Goal: Information Seeking & Learning: Find specific fact

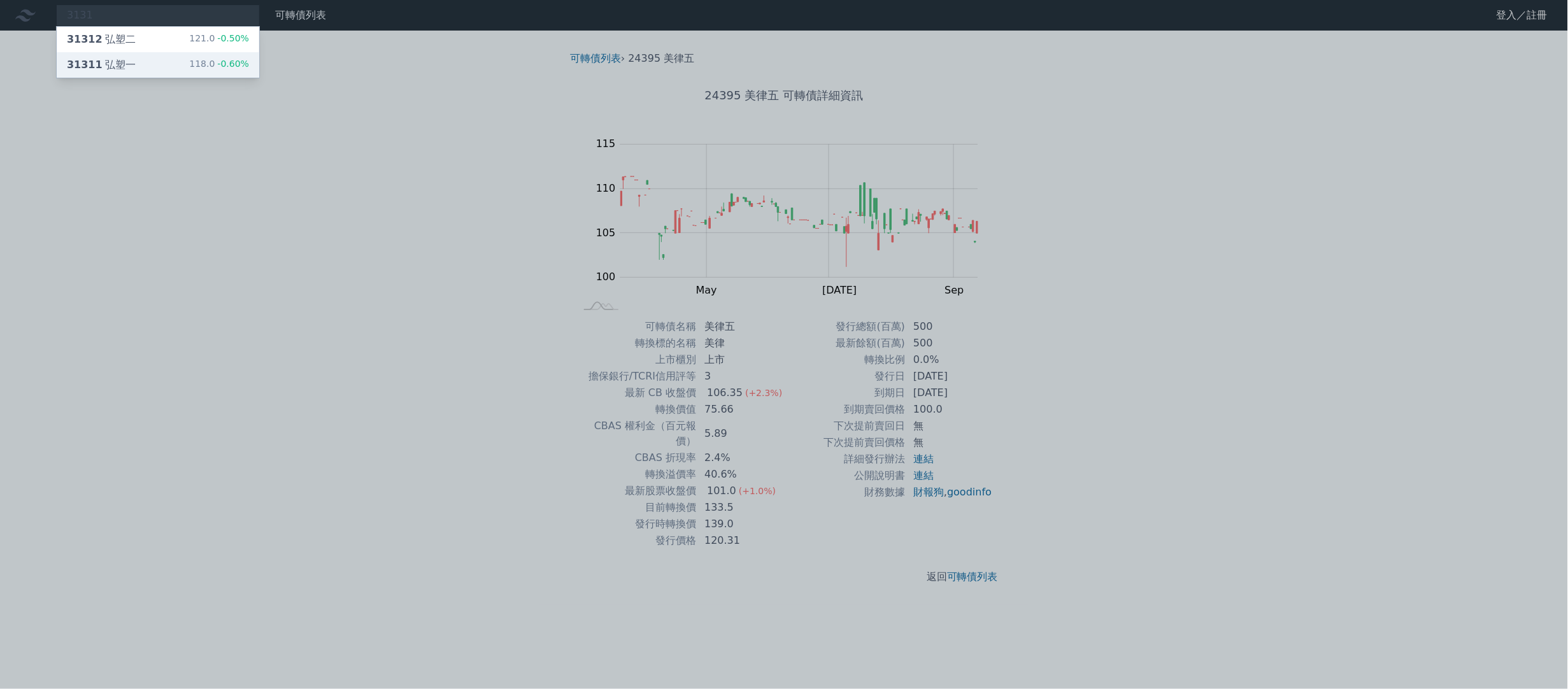
type input "3131"
click at [181, 59] on div "31311 弘塑一 118.0 -0.60%" at bounding box center [158, 64] width 202 height 26
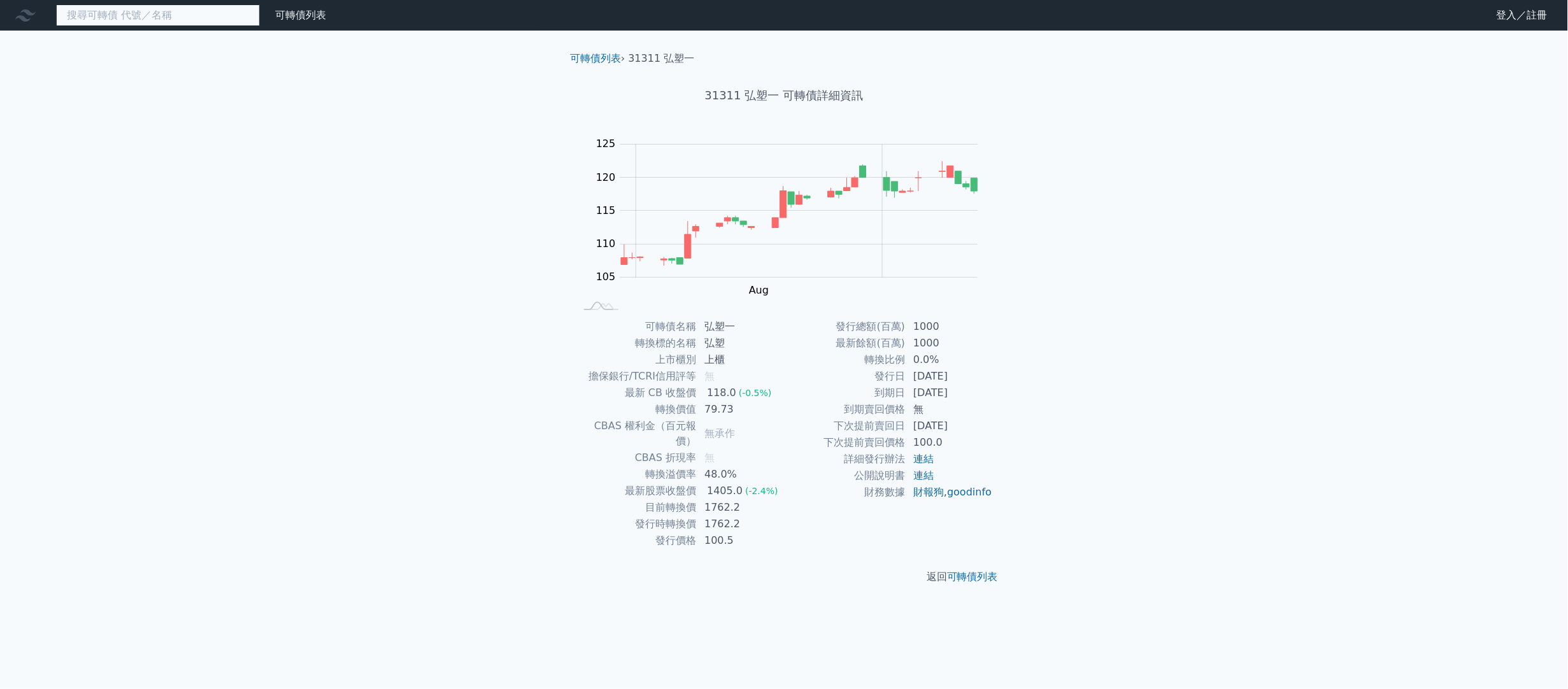
click at [158, 7] on input at bounding box center [158, 15] width 204 height 22
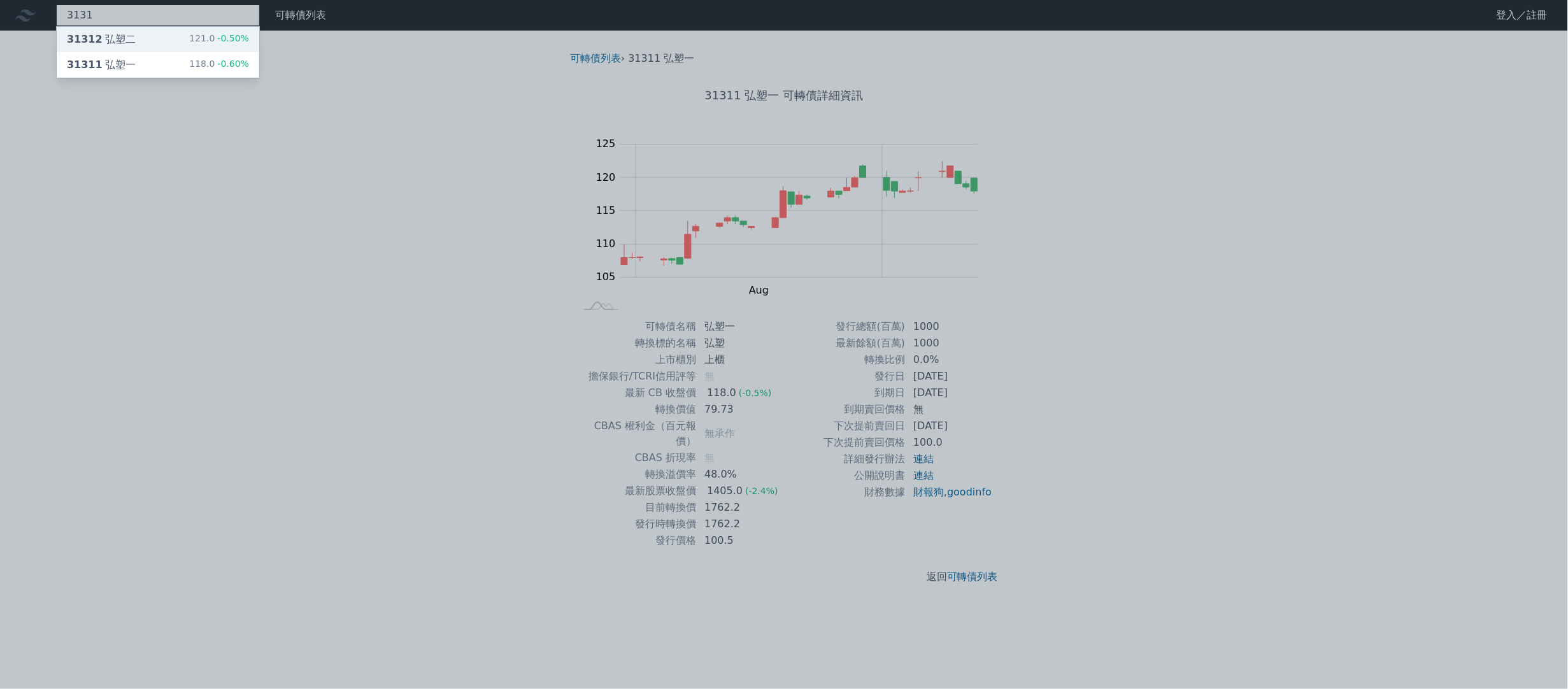
type input "3131"
click at [156, 30] on div "31312 弘塑二 121.0 -0.50%" at bounding box center [158, 39] width 202 height 26
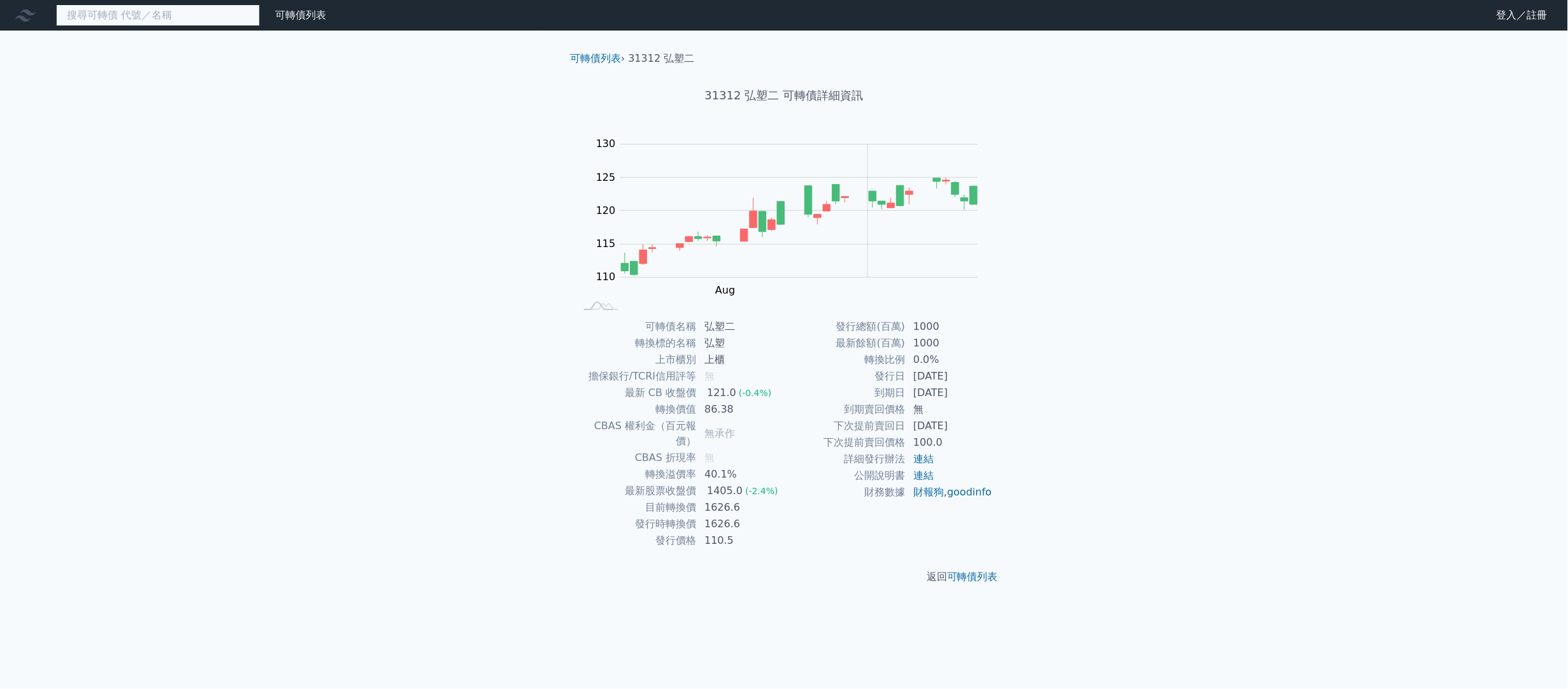
click at [190, 18] on input at bounding box center [158, 15] width 204 height 22
click at [190, 23] on input at bounding box center [158, 15] width 204 height 22
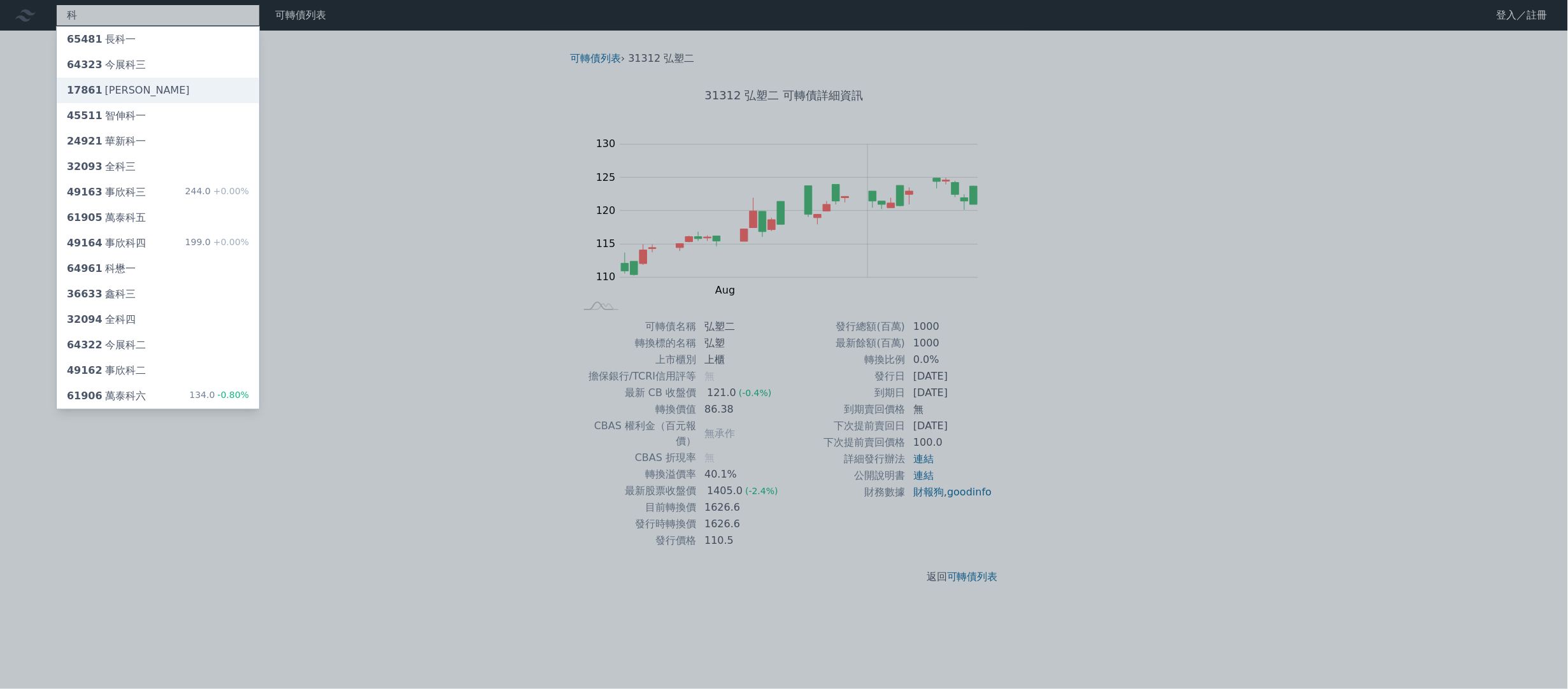
type input "科"
click at [169, 88] on div "17861 [PERSON_NAME]" at bounding box center [158, 90] width 202 height 26
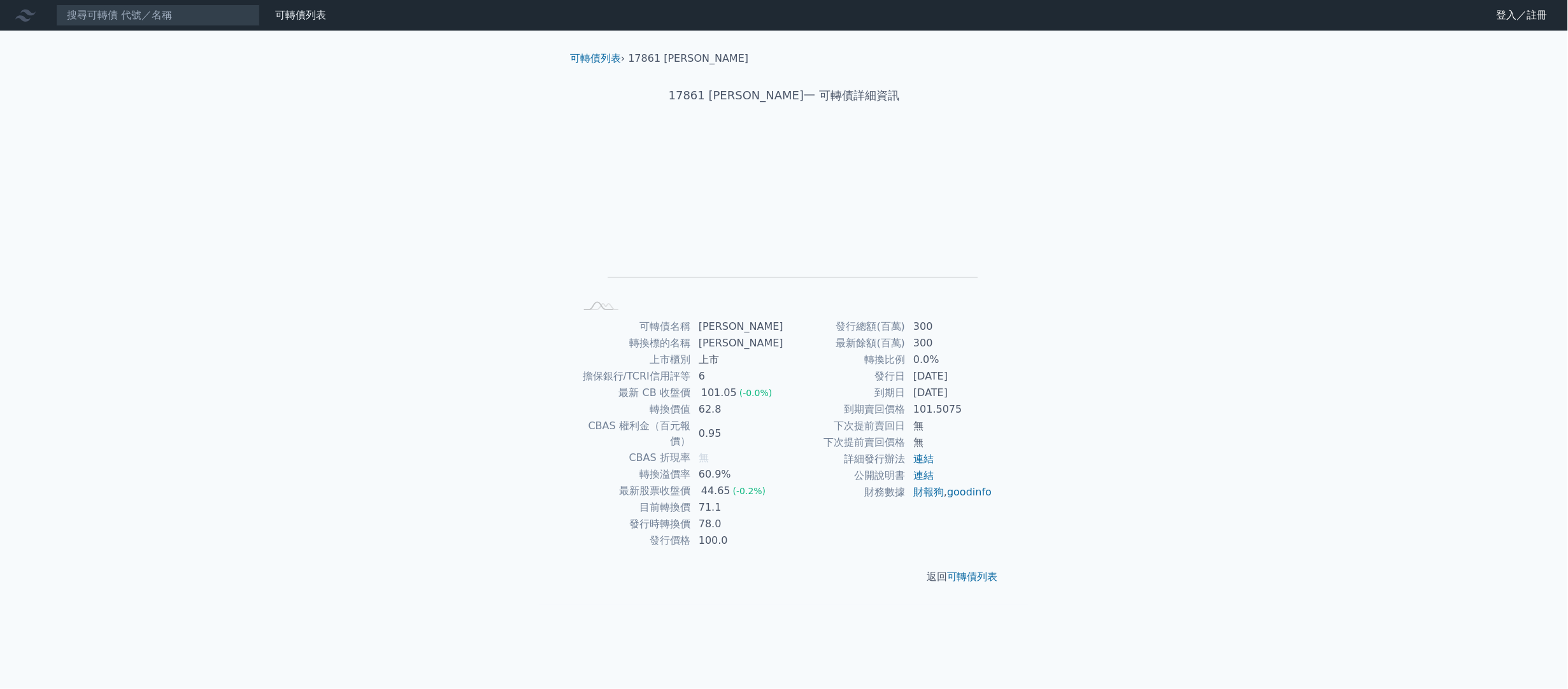
click at [187, 3] on nav "可轉債列表 財務數據 可轉債列表 財務數據 登入／註冊 登入／註冊" at bounding box center [784, 15] width 1568 height 31
click at [198, 23] on input at bounding box center [158, 15] width 204 height 22
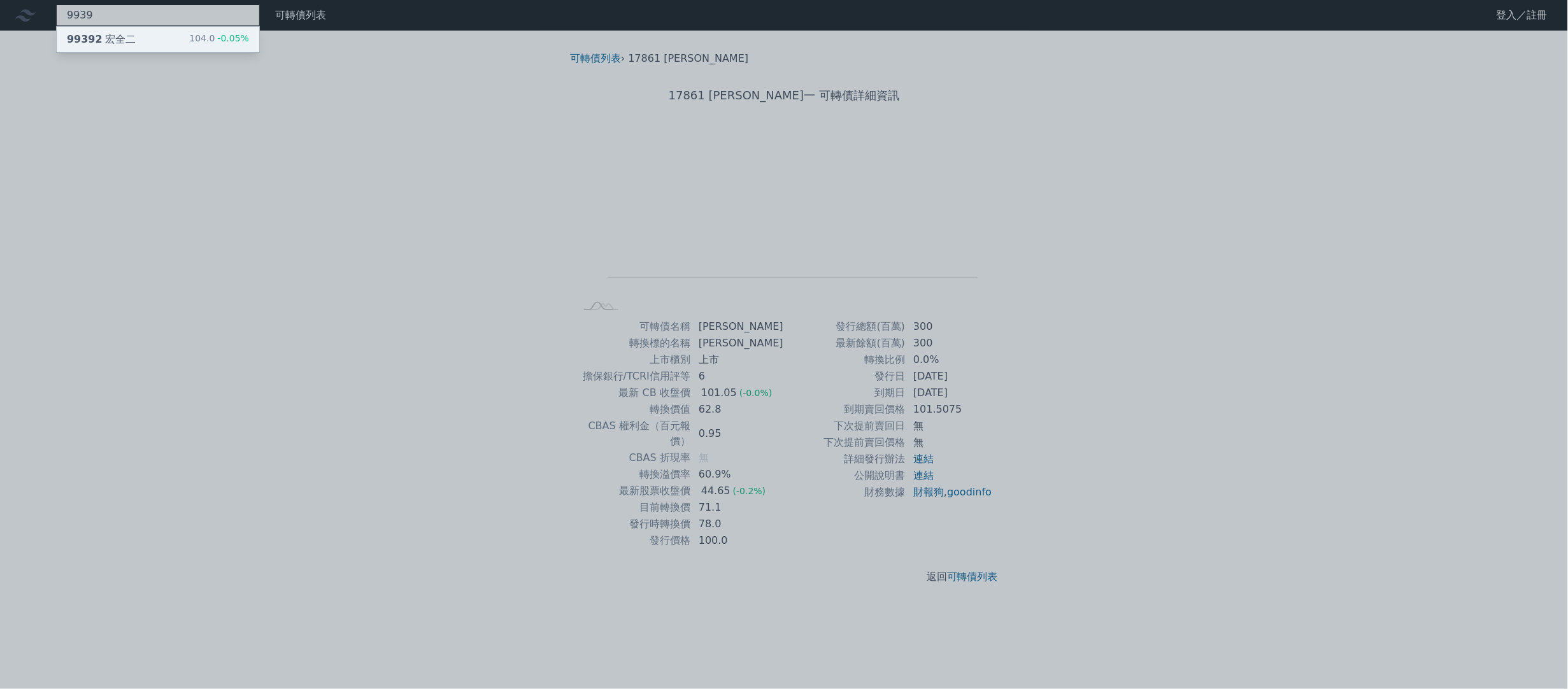
type input "9939"
click at [176, 41] on div "99392 宏全二 104.0 -0.05%" at bounding box center [158, 39] width 202 height 26
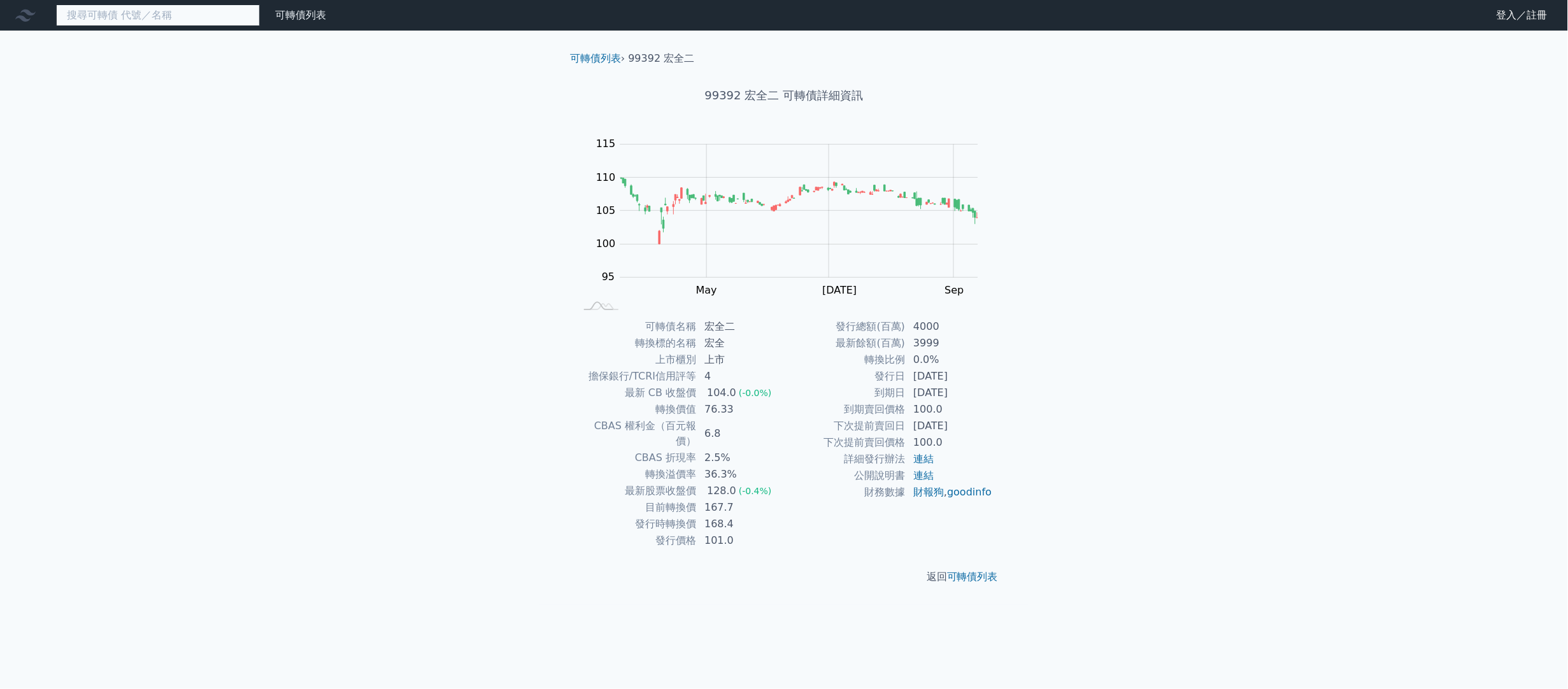
click at [189, 11] on input at bounding box center [158, 15] width 204 height 22
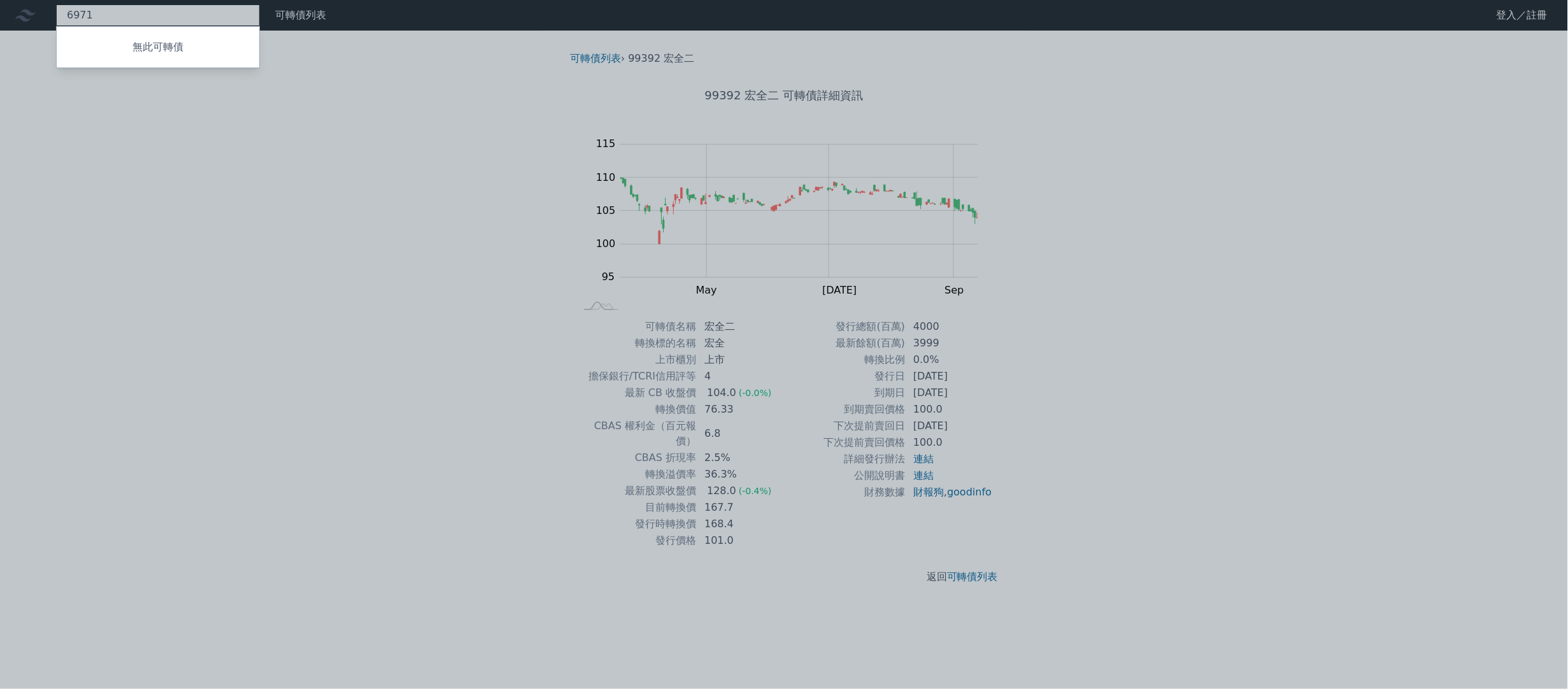
type input "6971"
